Goal: Task Accomplishment & Management: Use online tool/utility

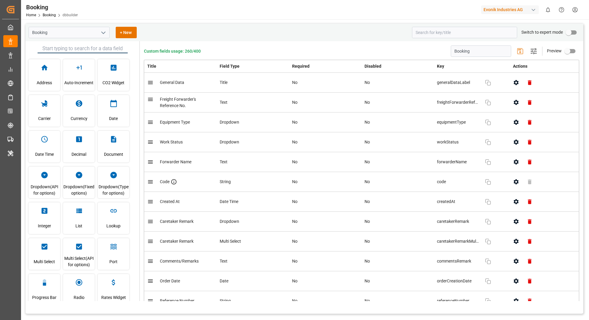
click at [502, 8] on div "Evonik Industries AG" at bounding box center [510, 9] width 58 height 9
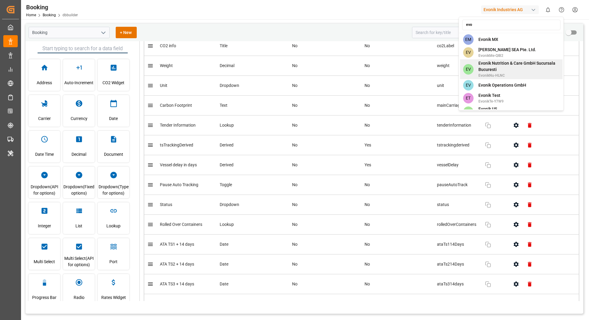
scroll to position [408, 0]
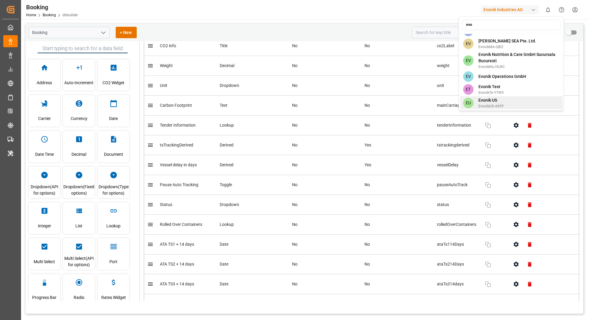
type input "evo"
click at [490, 97] on span "Evonik US" at bounding box center [492, 100] width 26 height 6
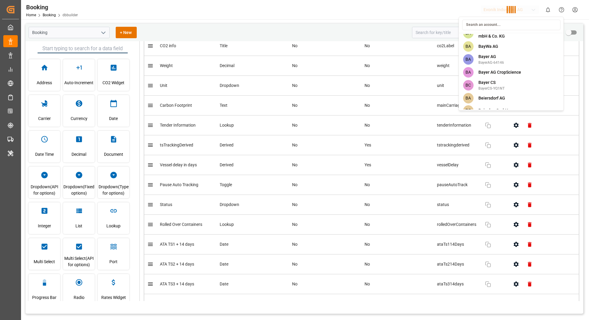
scroll to position [1696, 0]
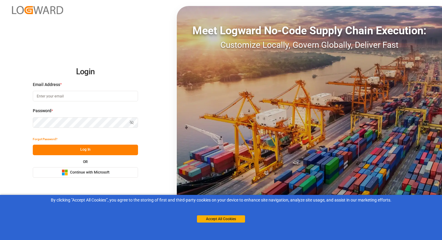
click at [78, 172] on span "Continue with Microsoft" at bounding box center [89, 172] width 39 height 5
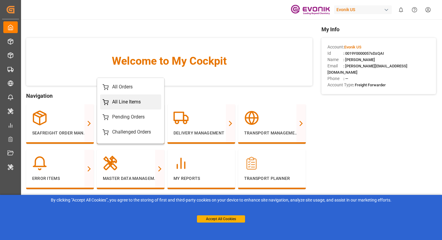
click at [120, 103] on div "All Line Items" at bounding box center [126, 101] width 29 height 7
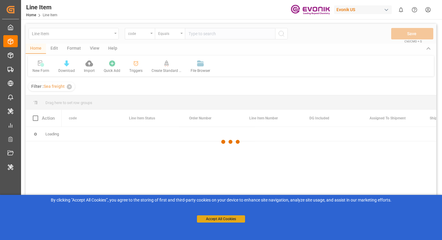
click at [211, 218] on button "Accept All Cookies" at bounding box center [221, 218] width 48 height 7
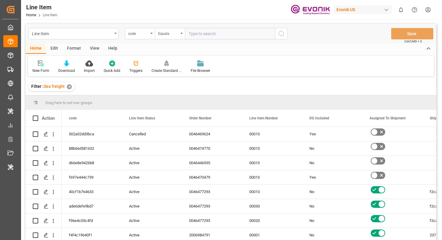
click at [80, 35] on div "Line Item" at bounding box center [72, 33] width 80 height 8
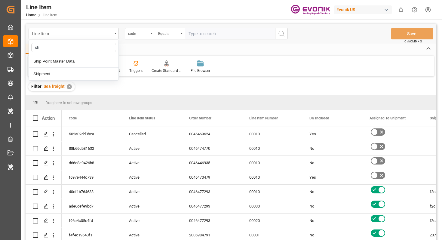
type input "shi"
click at [47, 73] on div "Shipment" at bounding box center [74, 74] width 90 height 13
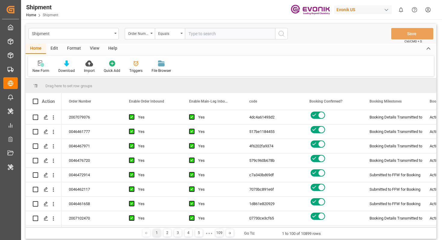
click at [56, 49] on div "Edit" at bounding box center [54, 49] width 17 height 10
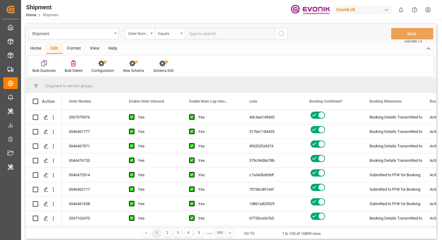
click at [165, 71] on div "Schema Edit" at bounding box center [163, 70] width 20 height 5
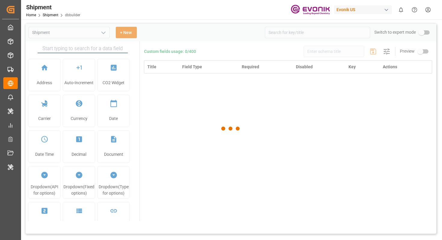
type input "Shipment"
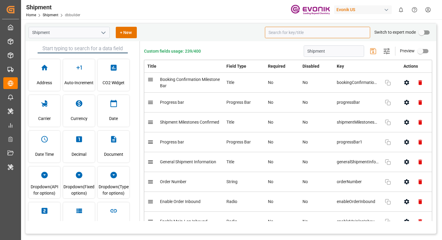
click at [305, 31] on input at bounding box center [317, 32] width 105 height 11
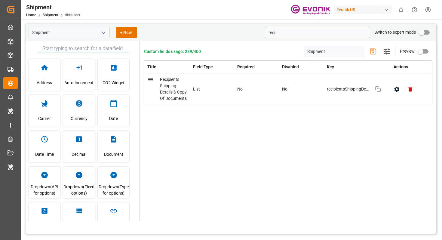
type input "reci"
click at [54, 17] on div "Home Shipment dbbuilder" at bounding box center [53, 15] width 54 height 6
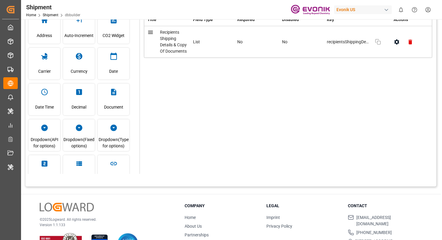
scroll to position [69, 0]
